Goal: Register for event/course

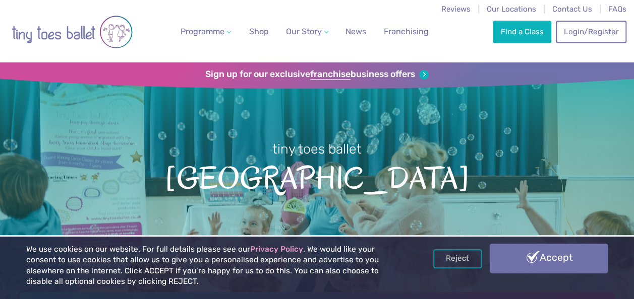
click at [542, 260] on link "Accept" at bounding box center [548, 258] width 118 height 29
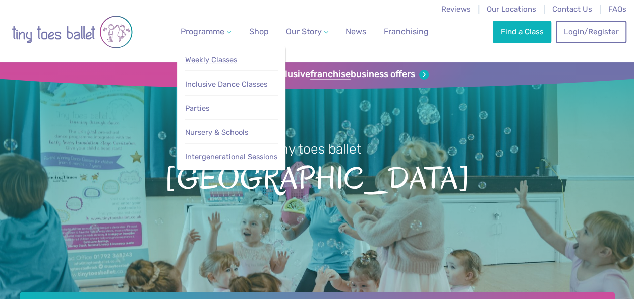
click at [211, 60] on span "Weekly Classes" at bounding box center [211, 59] width 52 height 9
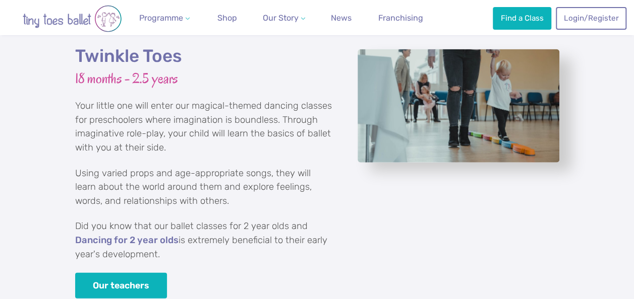
scroll to position [1181, 0]
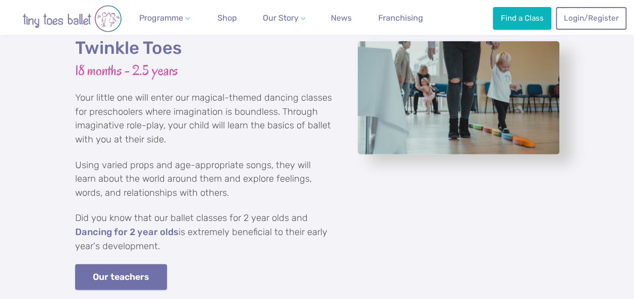
click at [143, 265] on link "Our teachers" at bounding box center [121, 278] width 92 height 26
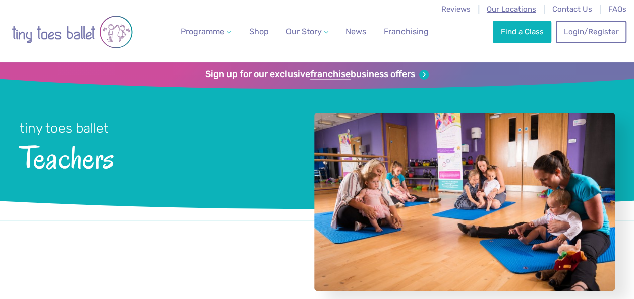
click at [514, 8] on span "Our Locations" at bounding box center [510, 9] width 49 height 9
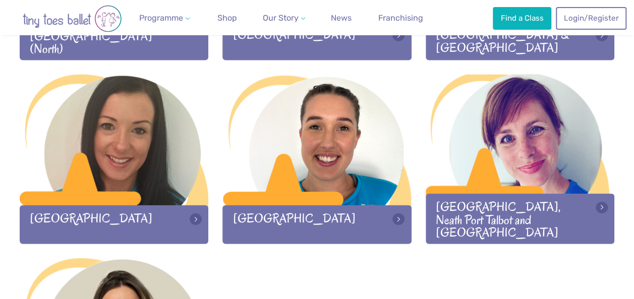
scroll to position [1396, 0]
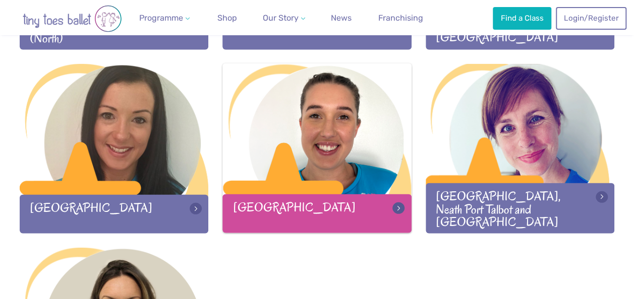
click at [393, 204] on div "[GEOGRAPHIC_DATA]" at bounding box center [316, 214] width 189 height 39
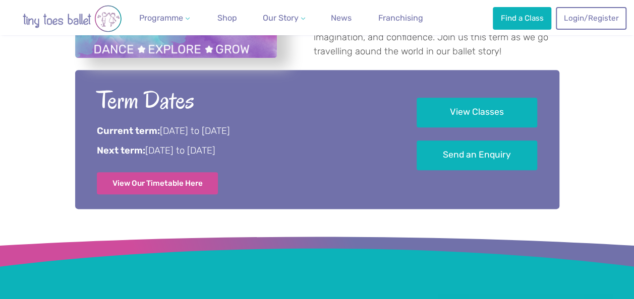
scroll to position [510, 0]
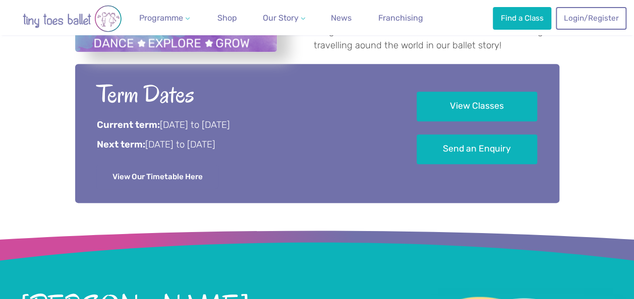
click at [181, 178] on link "View Our Timetable Here" at bounding box center [157, 177] width 121 height 22
